Goal: Task Accomplishment & Management: Manage account settings

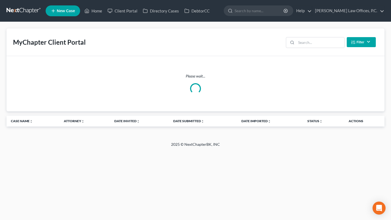
click at [314, 49] on div "Filter Status Filter... Invited In Progress Ready To Review Reviewed Imported S…" at bounding box center [331, 42] width 94 height 14
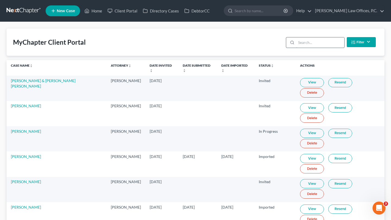
click at [306, 46] on input "search" at bounding box center [320, 42] width 48 height 10
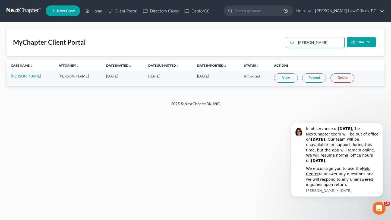
type input "[PERSON_NAME]"
click at [30, 77] on link "[PERSON_NAME]" at bounding box center [26, 76] width 30 height 5
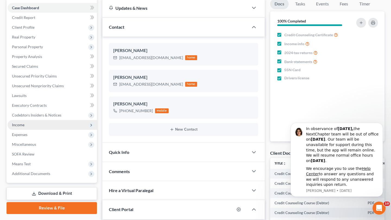
scroll to position [66, 0]
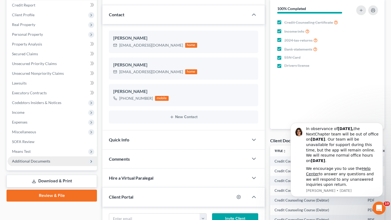
click at [51, 164] on span "Additional Documents" at bounding box center [52, 162] width 89 height 10
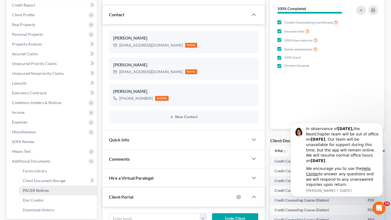
click at [52, 189] on link "PACER Notices" at bounding box center [57, 191] width 78 height 10
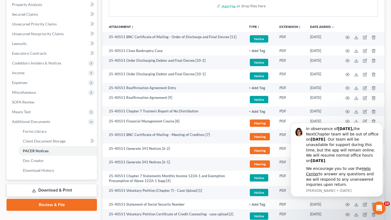
scroll to position [110, 0]
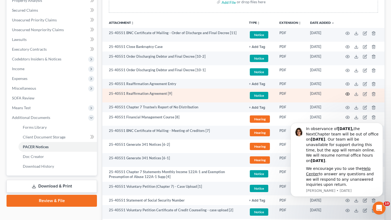
click at [346, 94] on icon "button" at bounding box center [348, 94] width 4 height 3
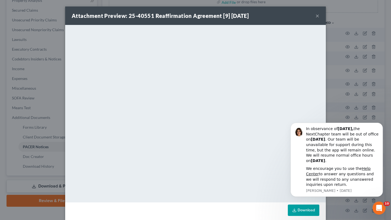
scroll to position [7, 0]
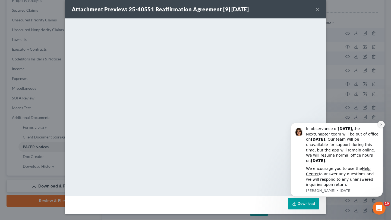
click at [381, 125] on icon "Dismiss notification" at bounding box center [381, 125] width 2 height 2
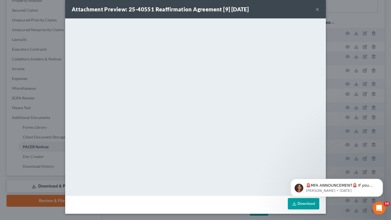
click at [318, 12] on button "×" at bounding box center [317, 9] width 4 height 7
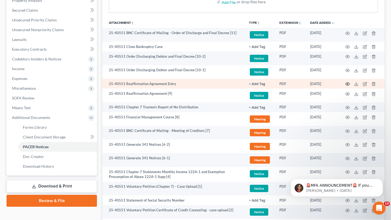
click at [349, 84] on icon "button" at bounding box center [348, 84] width 4 height 3
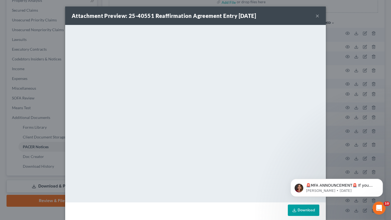
click at [316, 16] on button "×" at bounding box center [317, 15] width 4 height 7
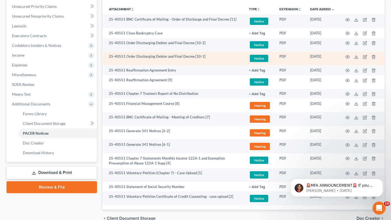
scroll to position [123, 0]
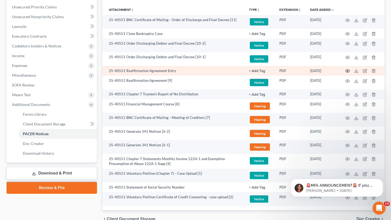
click at [347, 71] on circle "button" at bounding box center [347, 71] width 1 height 1
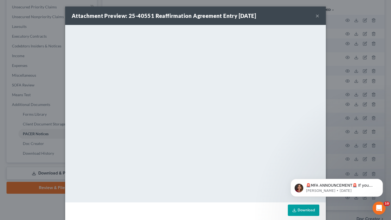
click at [317, 15] on button "×" at bounding box center [317, 15] width 4 height 7
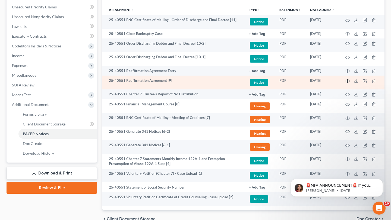
click at [348, 81] on circle "button" at bounding box center [347, 81] width 1 height 1
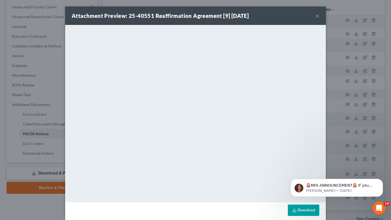
click at [317, 17] on button "×" at bounding box center [317, 15] width 4 height 7
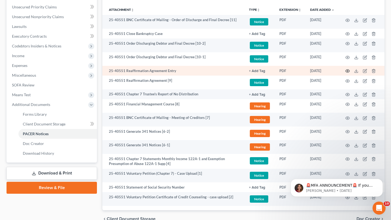
click at [348, 72] on icon "button" at bounding box center [347, 71] width 4 height 4
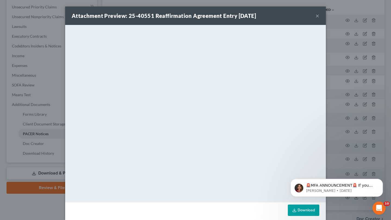
scroll to position [7, 0]
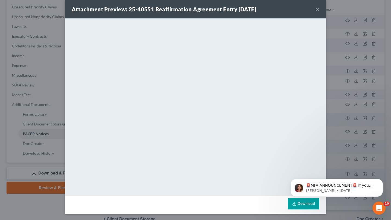
click at [317, 9] on button "×" at bounding box center [317, 9] width 4 height 7
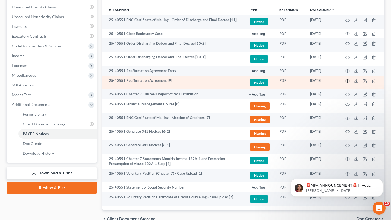
click at [347, 80] on icon "button" at bounding box center [347, 81] width 4 height 4
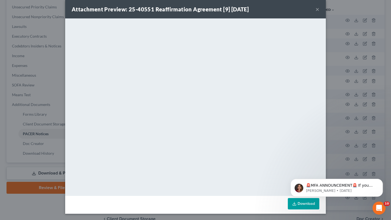
click at [319, 11] on button "×" at bounding box center [317, 9] width 4 height 7
